Goal: Task Accomplishment & Management: Complete application form

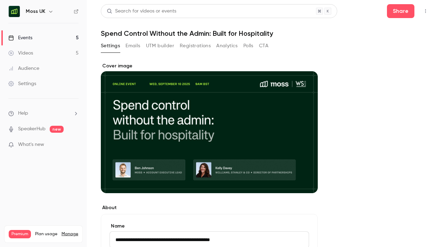
scroll to position [232, 0]
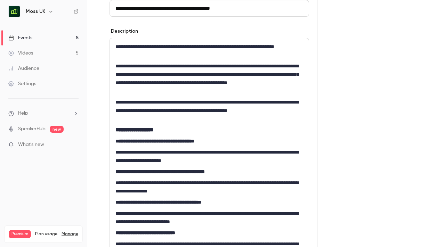
click at [44, 13] on h6 "Moss UK" at bounding box center [35, 11] width 19 height 7
click at [49, 12] on icon "button" at bounding box center [51, 12] width 6 height 6
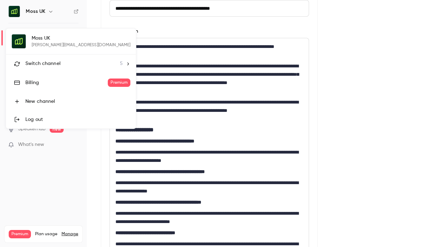
click at [41, 61] on span "Switch channel" at bounding box center [42, 63] width 35 height 7
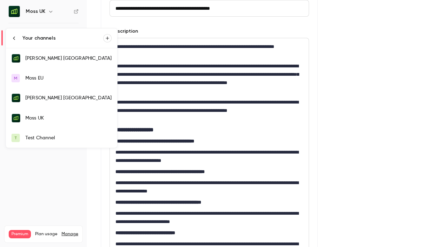
click at [50, 62] on link "[PERSON_NAME] [GEOGRAPHIC_DATA]" at bounding box center [61, 58] width 111 height 20
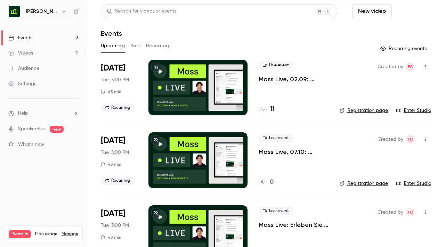
click at [414, 9] on button "Schedule" at bounding box center [413, 11] width 37 height 14
click at [389, 27] on div "One time event" at bounding box center [398, 30] width 53 height 7
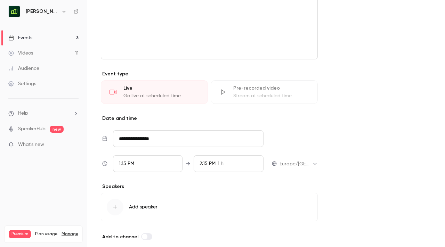
scroll to position [283, 0]
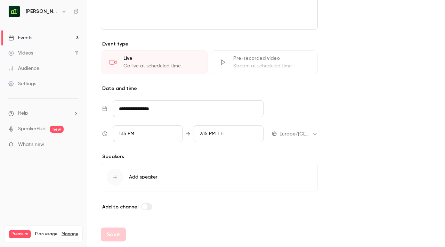
click at [142, 107] on input "**********" at bounding box center [188, 109] width 151 height 17
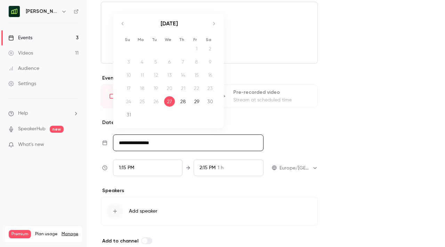
scroll to position [244, 0]
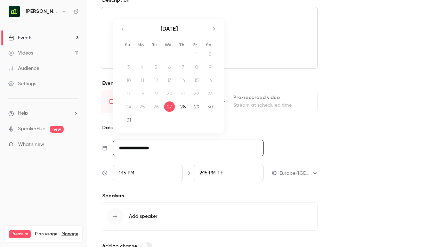
click at [214, 26] on icon "Move forward to switch to the next month." at bounding box center [214, 29] width 8 height 8
click at [143, 100] on div "22" at bounding box center [142, 103] width 11 height 10
type input "**********"
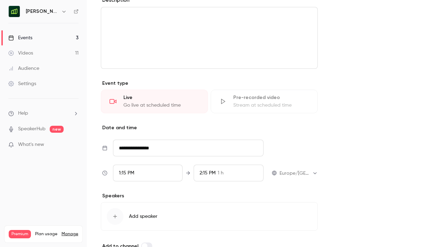
click at [152, 175] on div "1:15 PM" at bounding box center [148, 173] width 70 height 17
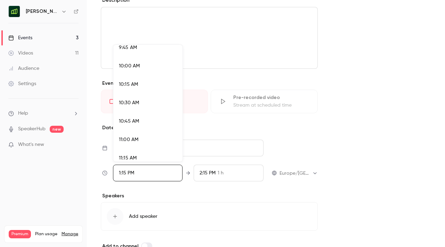
scroll to position [719, 0]
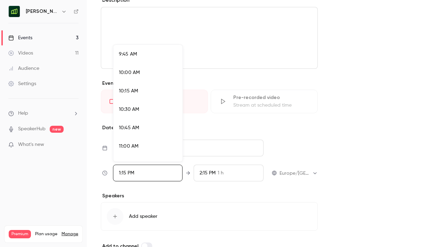
click at [149, 70] on div "10:00 AM" at bounding box center [148, 72] width 58 height 7
click at [291, 141] on div at bounding box center [222, 123] width 445 height 247
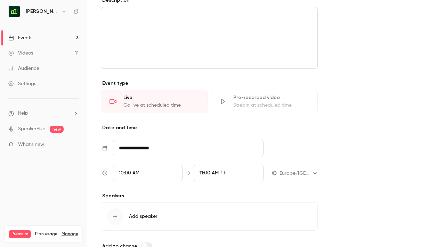
scroll to position [248, 0]
